Goal: Task Accomplishment & Management: Use online tool/utility

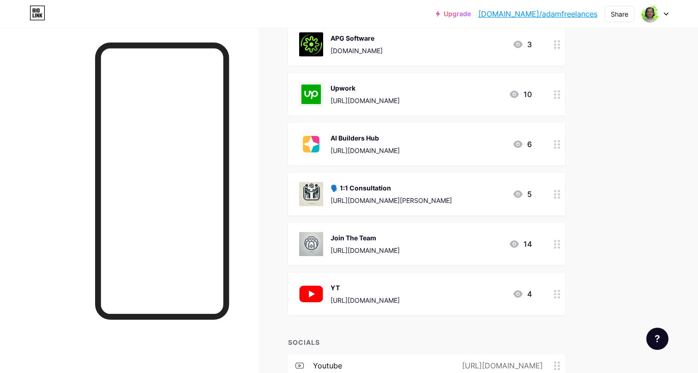
scroll to position [123, 0]
click at [452, 189] on div "🗣️ 1:1 Consultation" at bounding box center [391, 187] width 121 height 10
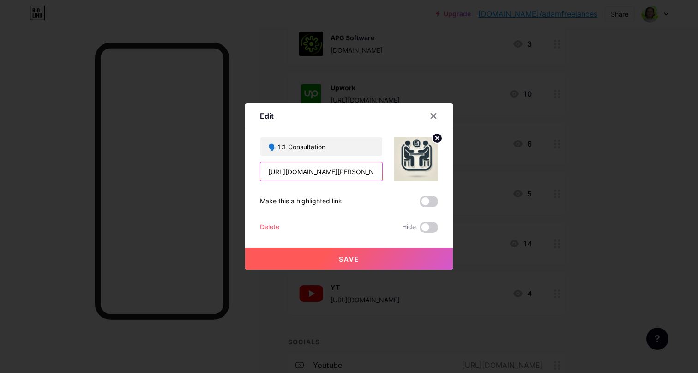
click at [333, 178] on input "[URL][DOMAIN_NAME][PERSON_NAME]" at bounding box center [322, 171] width 122 height 18
paste input "product"
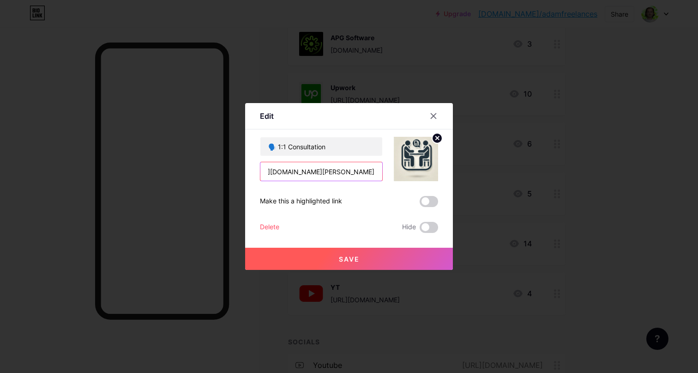
type input "[URL][DOMAIN_NAME][PERSON_NAME]"
click at [331, 188] on div "🗣️ 1:1 Consultation [URL][DOMAIN_NAME][PERSON_NAME] Make this a highlighted lin…" at bounding box center [349, 185] width 178 height 96
click at [334, 258] on button "Save" at bounding box center [349, 259] width 208 height 22
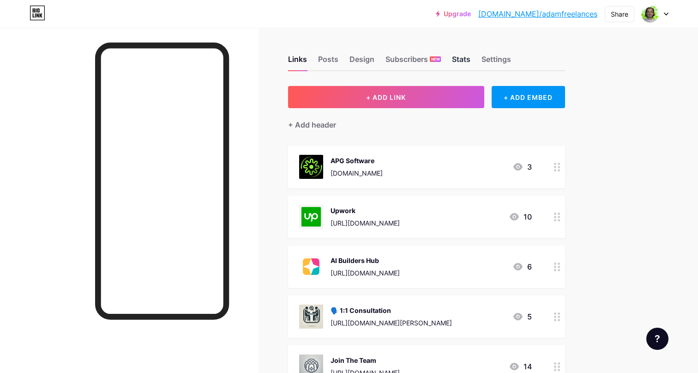
click at [463, 61] on div "Stats" at bounding box center [461, 62] width 18 height 17
